Goal: Information Seeking & Learning: Check status

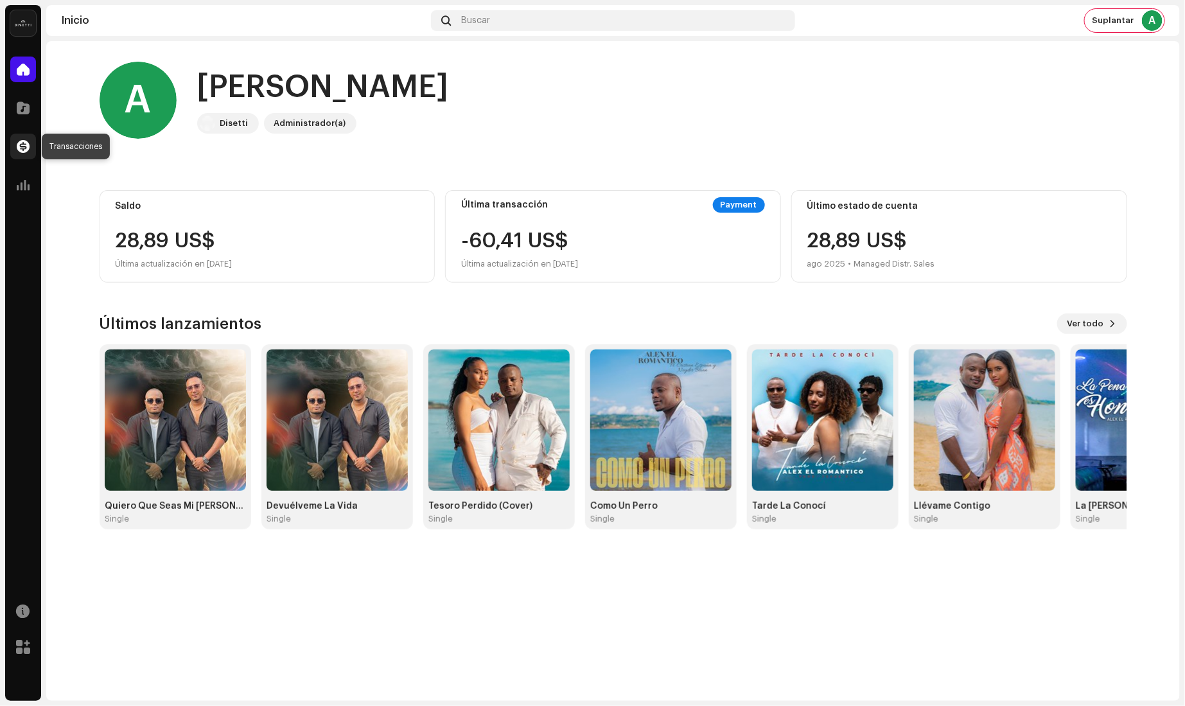
click at [24, 146] on span at bounding box center [23, 146] width 13 height 10
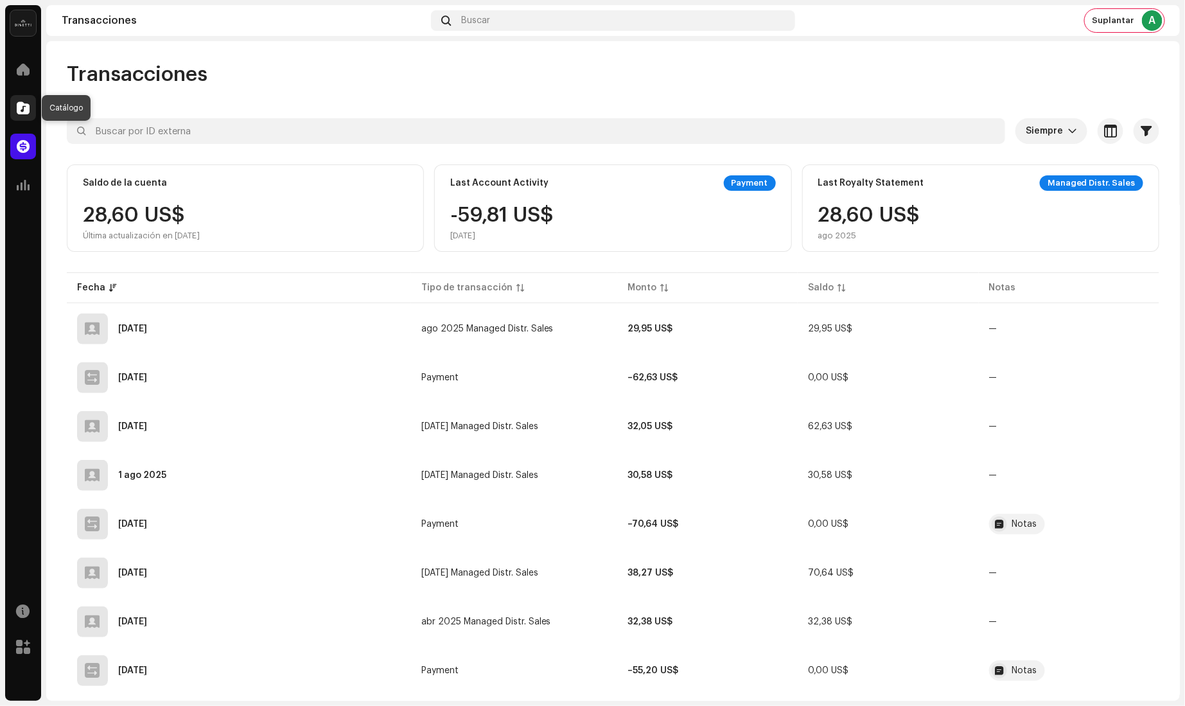
click at [23, 107] on span at bounding box center [23, 108] width 13 height 10
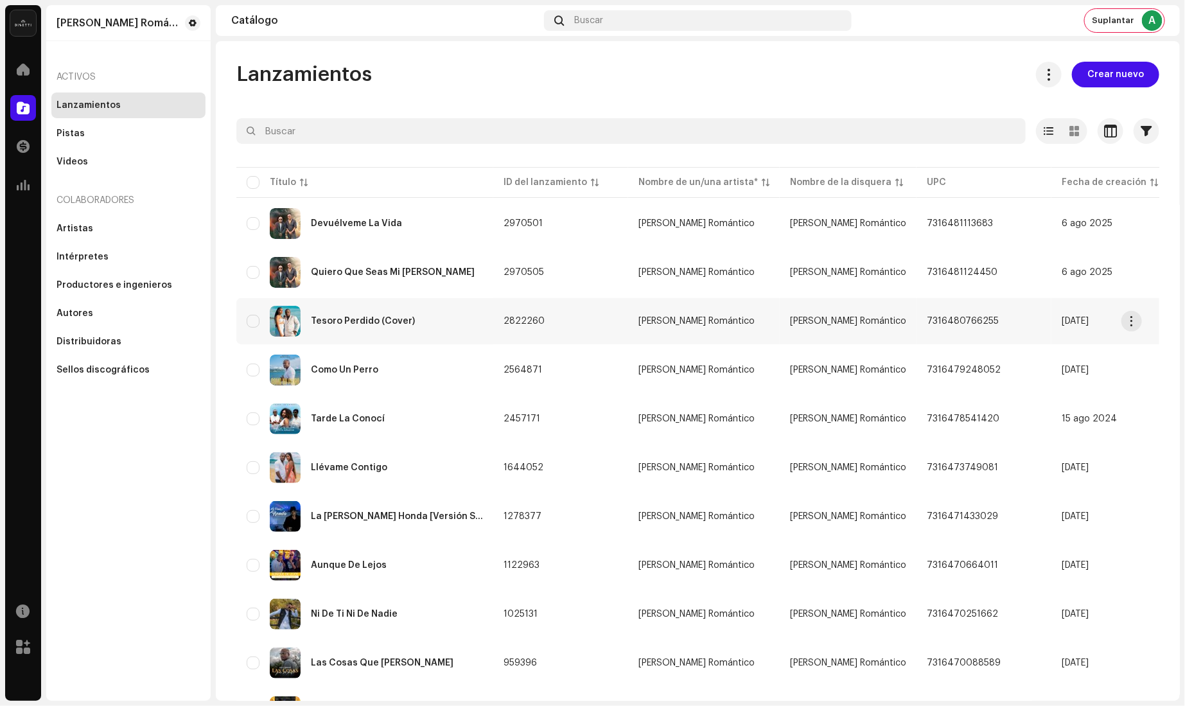
click at [342, 320] on div "Tesoro Perdido (Cover)" at bounding box center [363, 321] width 104 height 9
click at [326, 322] on div "Tesoro Perdido (Cover)" at bounding box center [363, 321] width 104 height 9
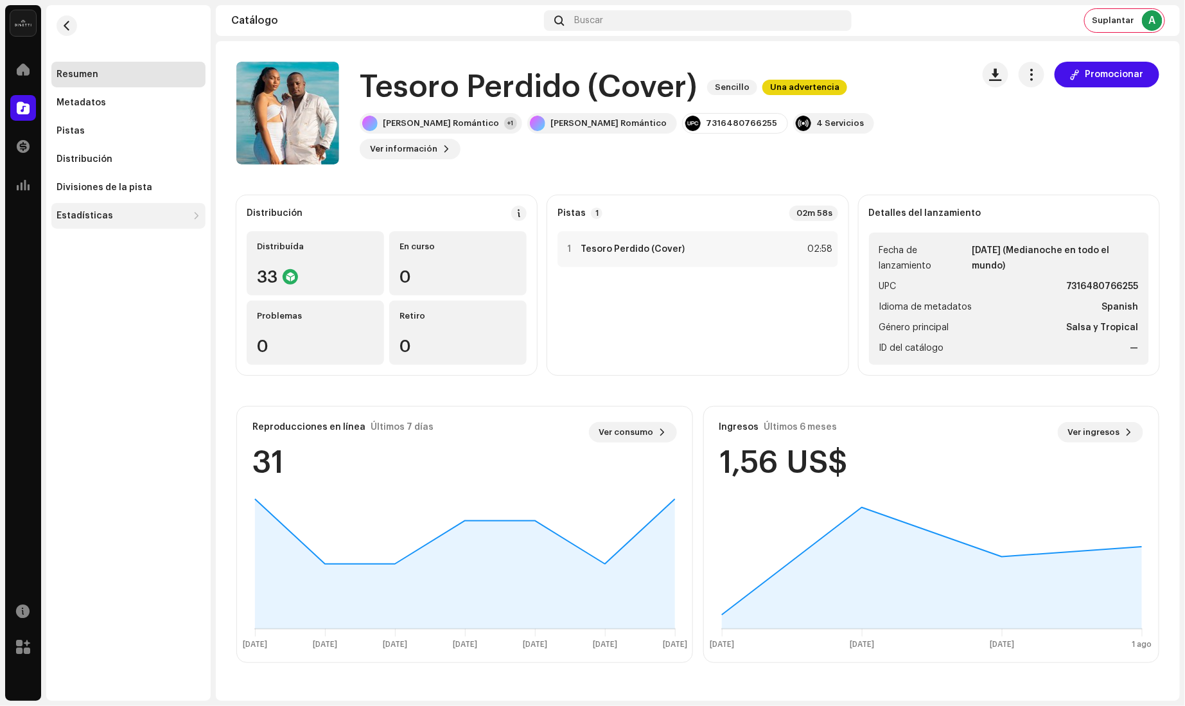
click at [109, 209] on div "Estadísticas" at bounding box center [128, 216] width 154 height 26
click at [88, 296] on div "Ingresos" at bounding box center [82, 301] width 40 height 10
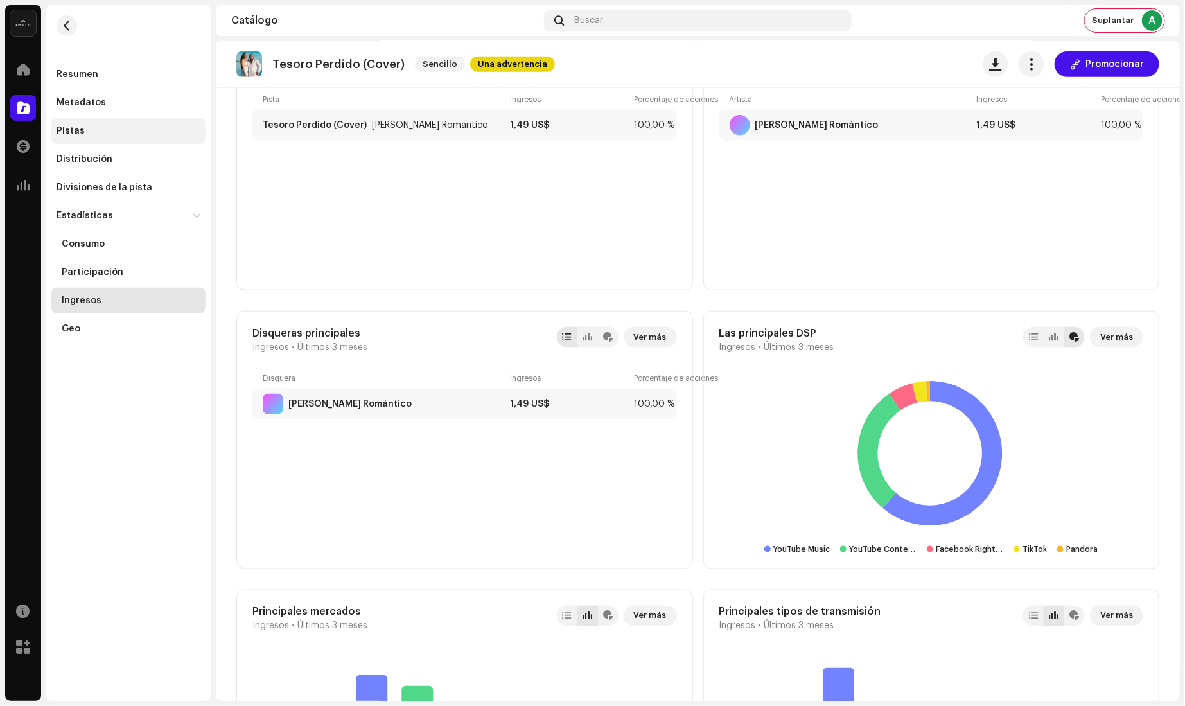
scroll to position [503, 0]
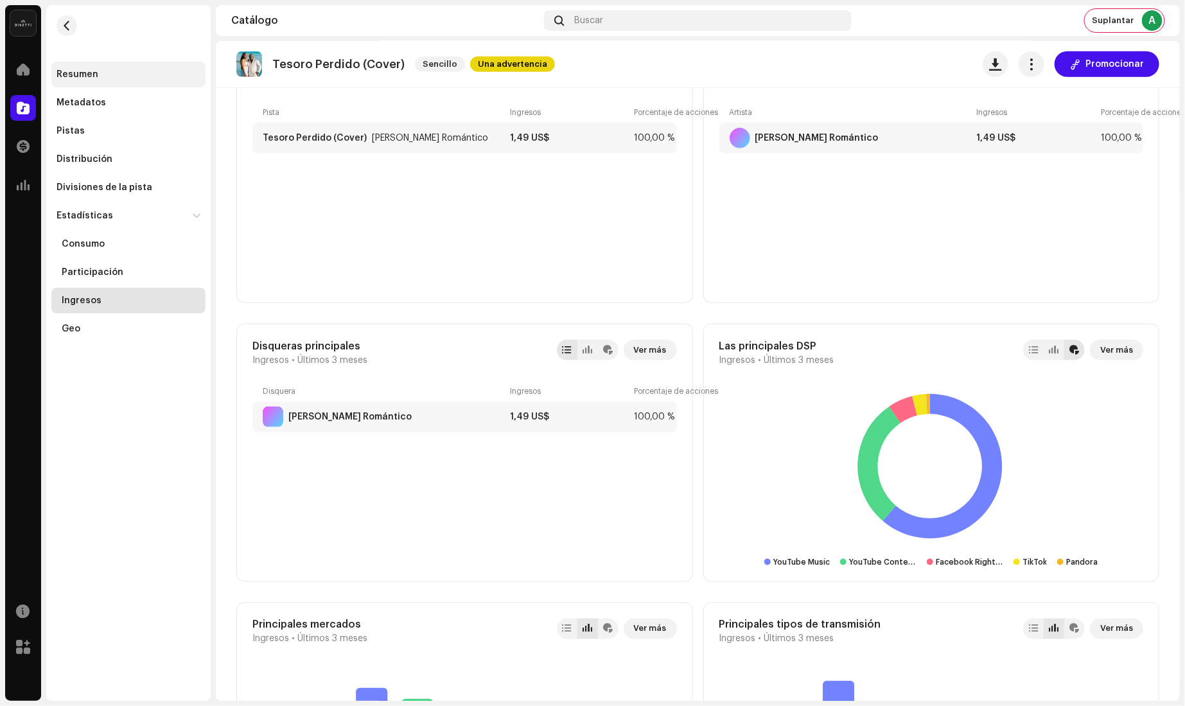
click at [119, 80] on div "Resumen" at bounding box center [128, 75] width 154 height 26
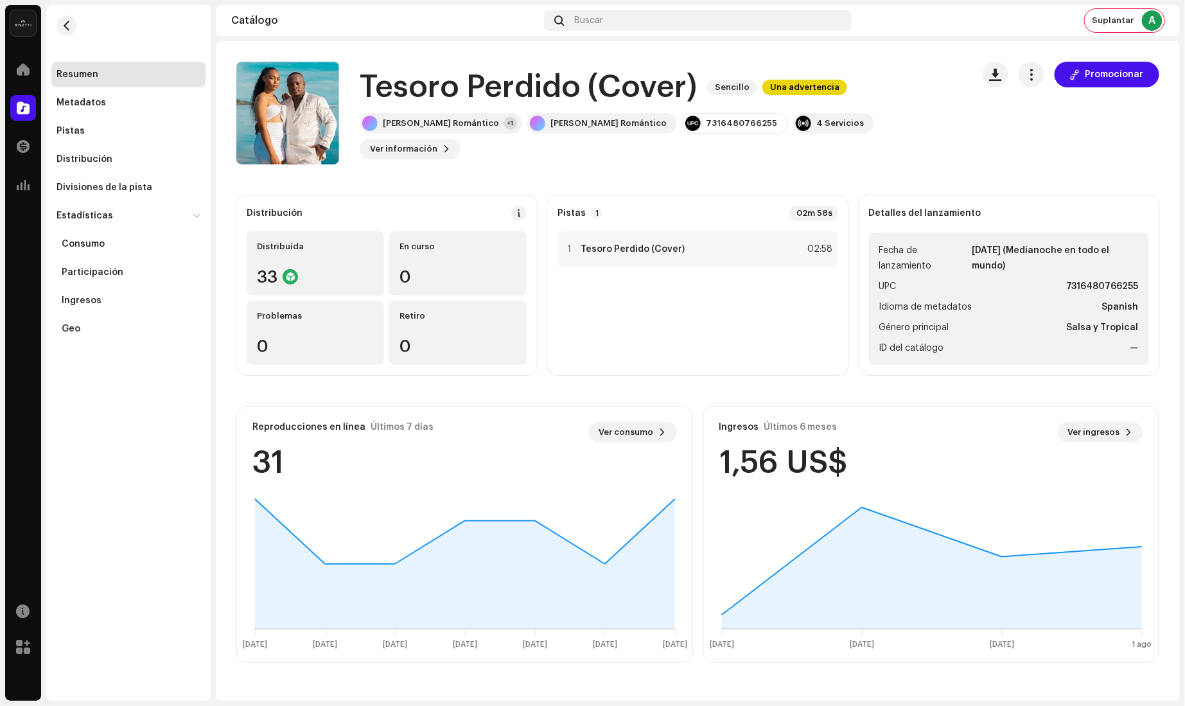
click at [767, 323] on div "1 Tesoro Perdido (Cover) 02:58" at bounding box center [698, 298] width 280 height 134
click at [596, 100] on h1 "Tesoro Perdido (Cover)" at bounding box center [528, 87] width 337 height 41
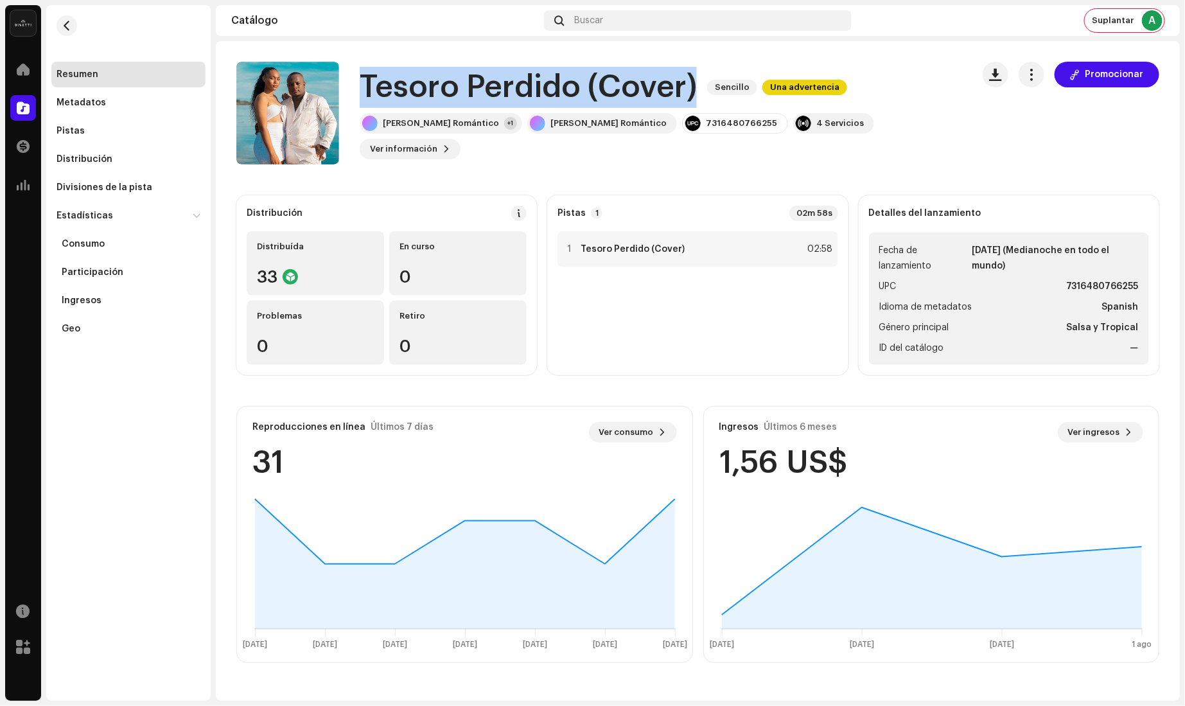
click at [596, 100] on h1 "Tesoro Perdido (Cover)" at bounding box center [528, 87] width 337 height 41
click at [67, 26] on span "button" at bounding box center [67, 26] width 10 height 10
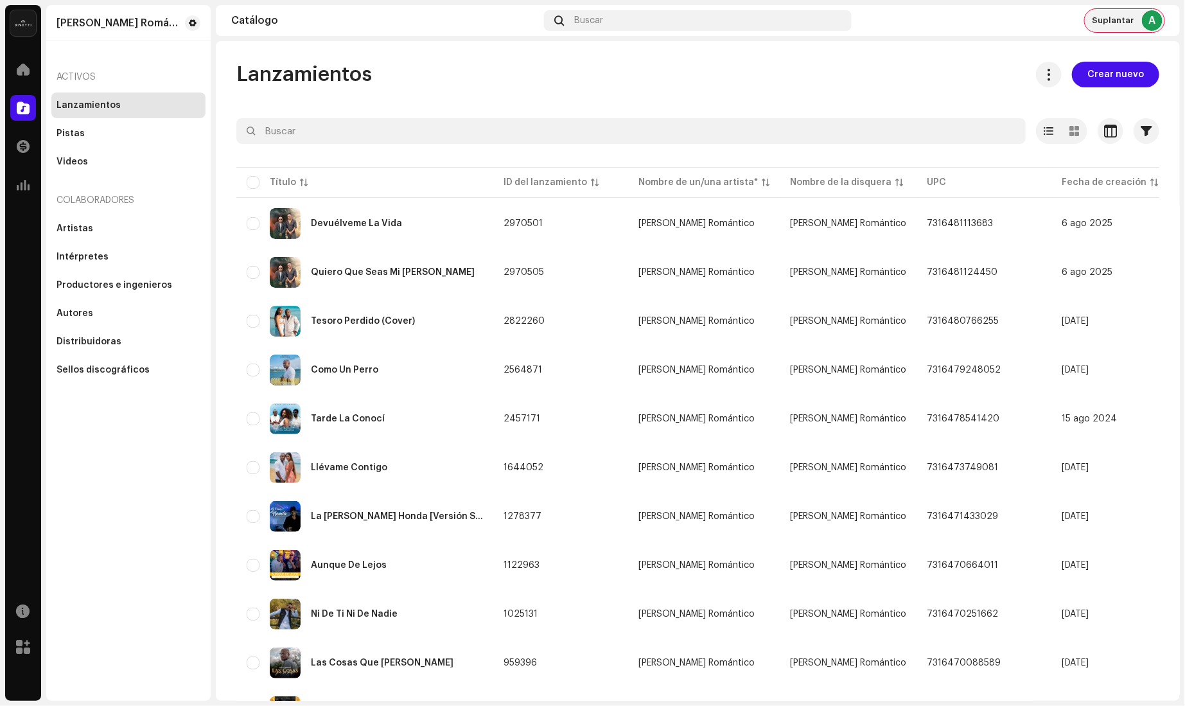
click at [1132, 22] on span "Suplantar" at bounding box center [1114, 20] width 42 height 10
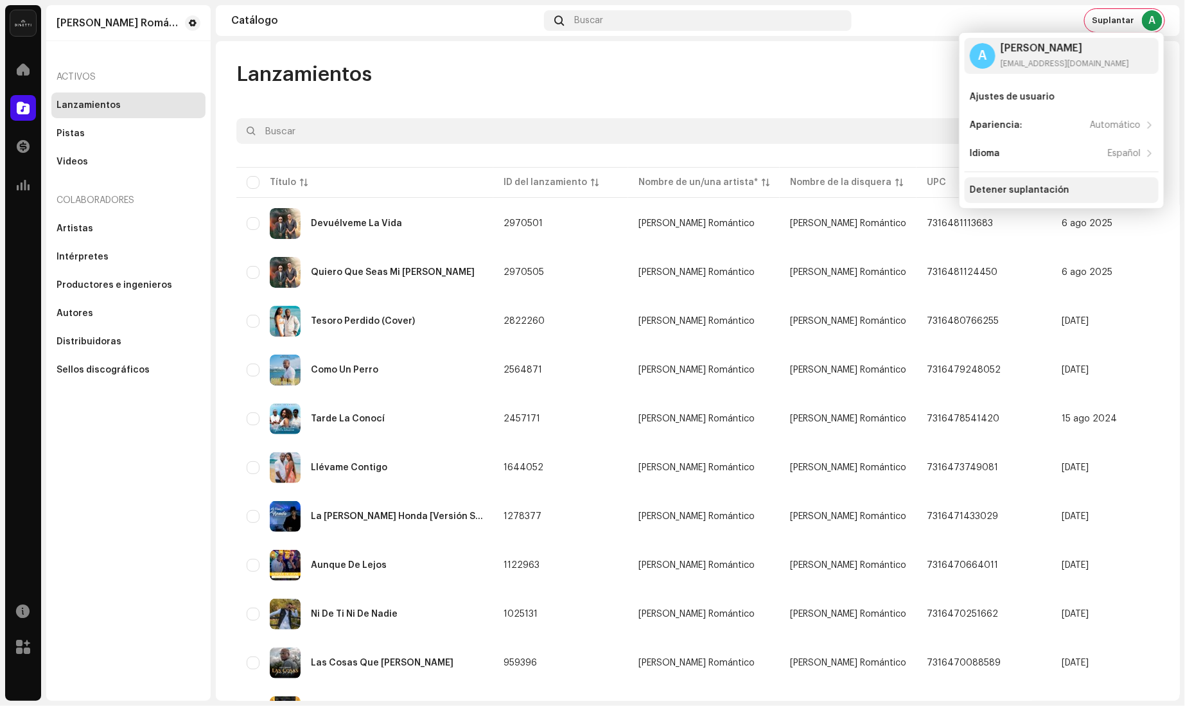
click at [1013, 195] on div "Detener suplantación" at bounding box center [1062, 190] width 194 height 26
